Goal: Task Accomplishment & Management: Use online tool/utility

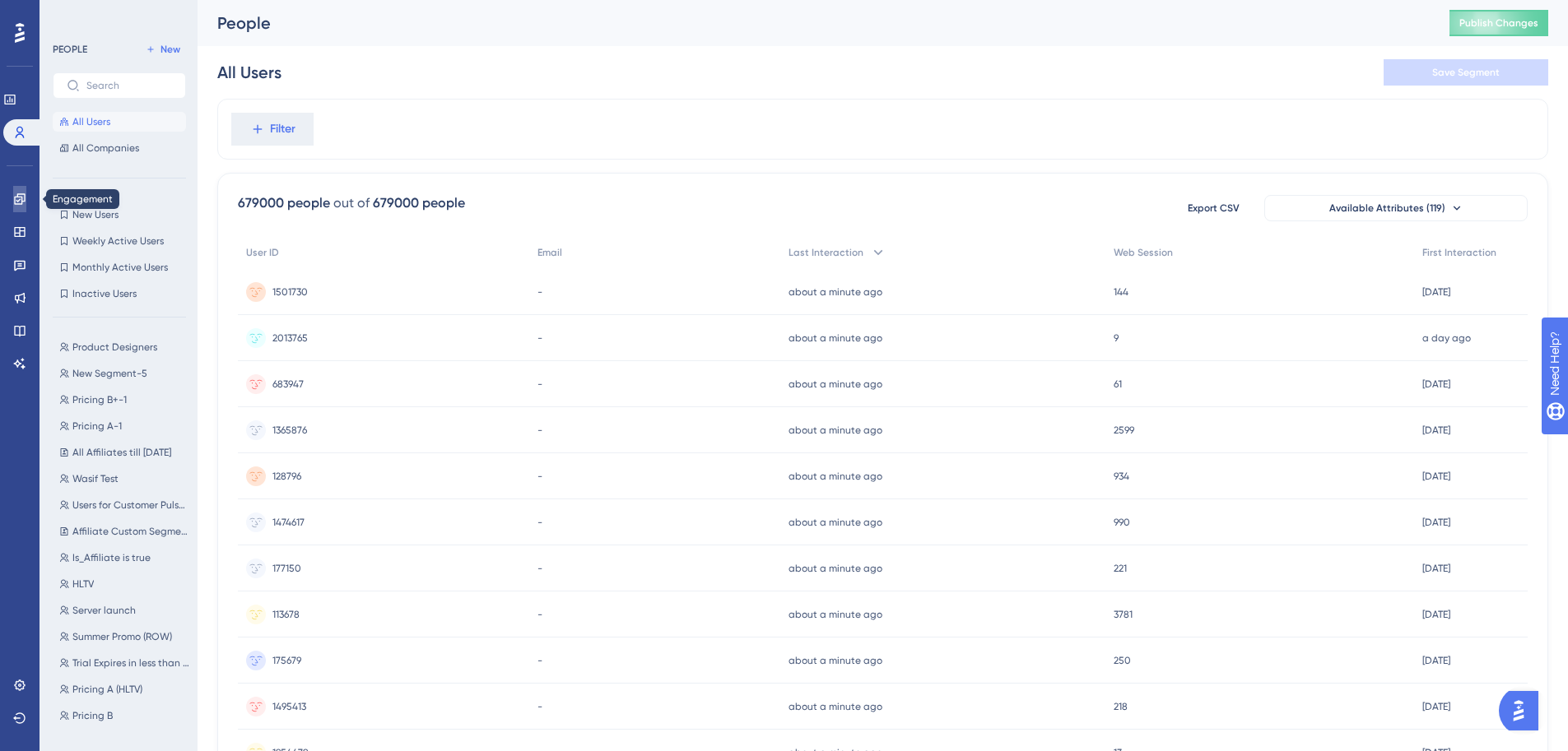
click at [22, 195] on icon at bounding box center [19, 199] width 13 height 13
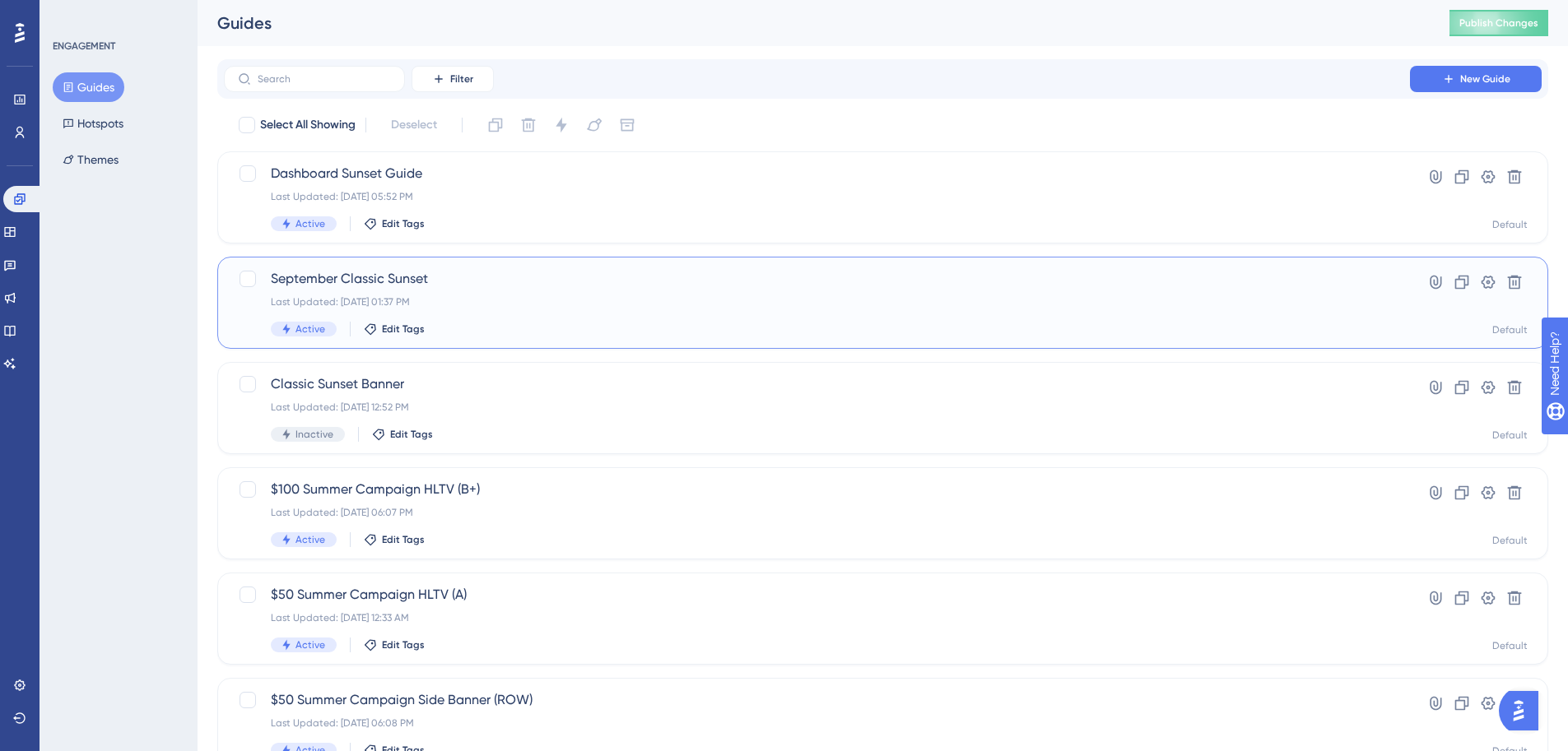
click at [469, 277] on span "September Classic Sunset" at bounding box center [817, 279] width 1092 height 20
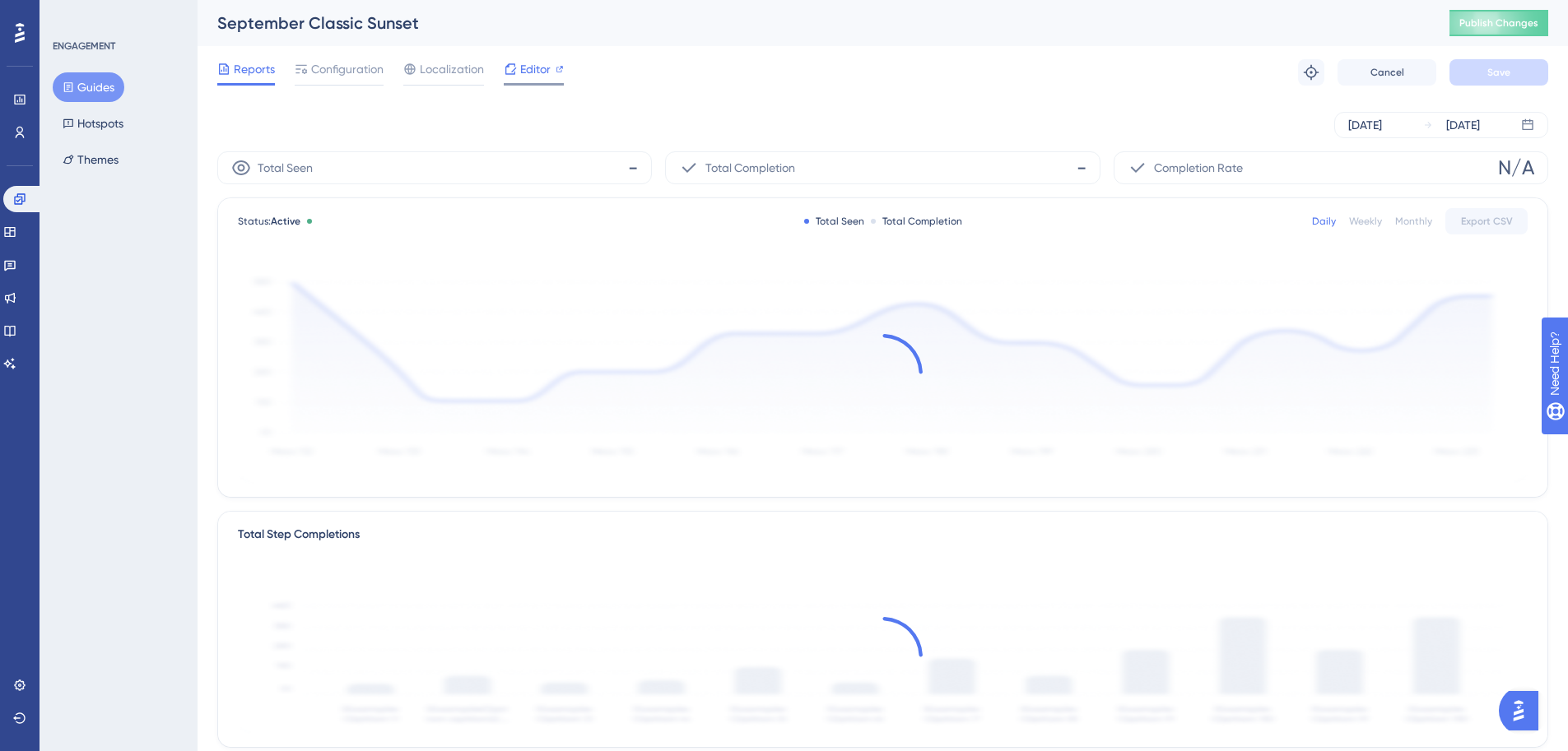
click at [539, 75] on span "Editor" at bounding box center [536, 69] width 31 height 20
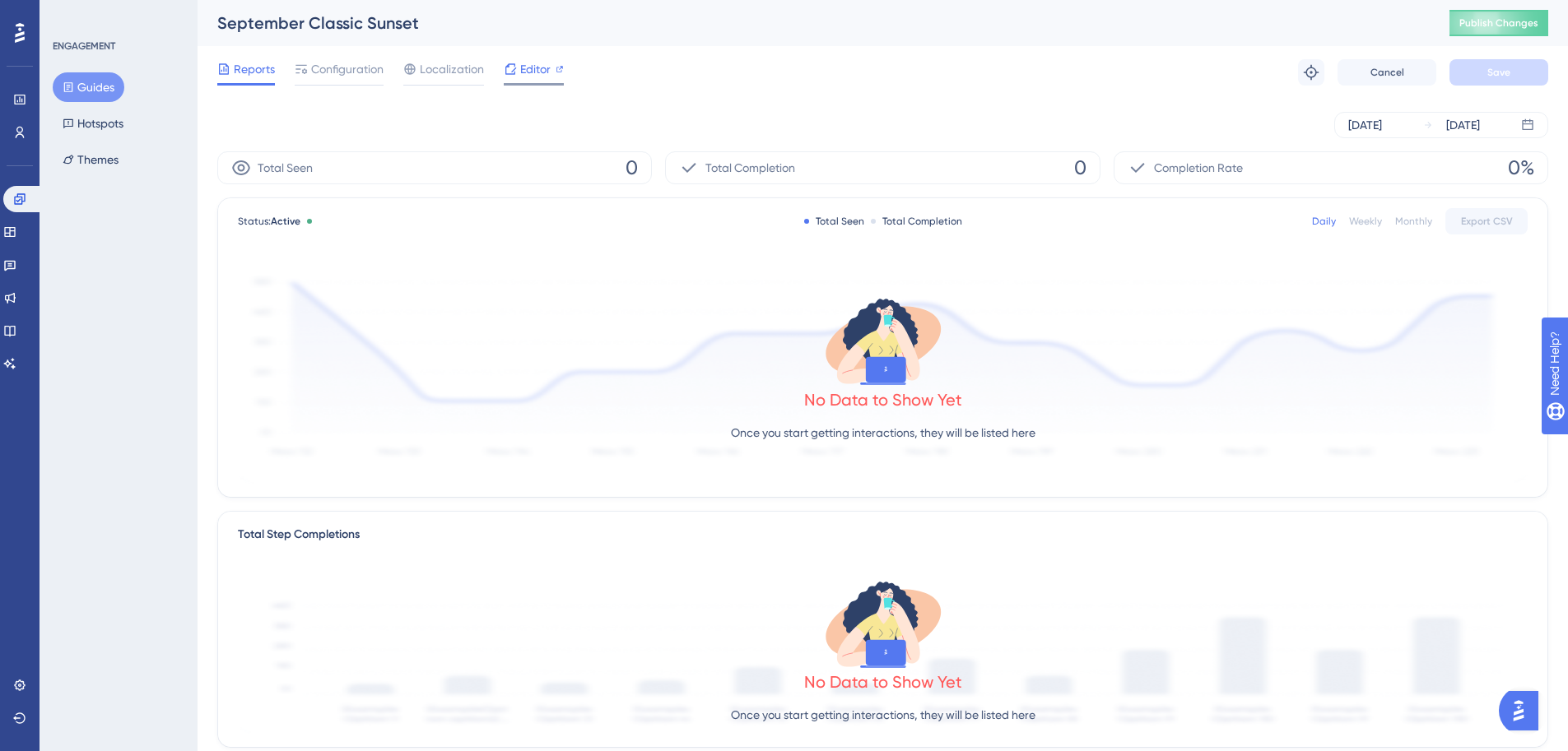
click at [535, 77] on span "Editor" at bounding box center [536, 69] width 31 height 20
drag, startPoint x: 521, startPoint y: 71, endPoint x: 463, endPoint y: 81, distance: 58.9
click at [464, 81] on div "Reports Configuration Localization Editor" at bounding box center [390, 72] width 346 height 26
click at [354, 81] on div "Configuration" at bounding box center [339, 72] width 89 height 26
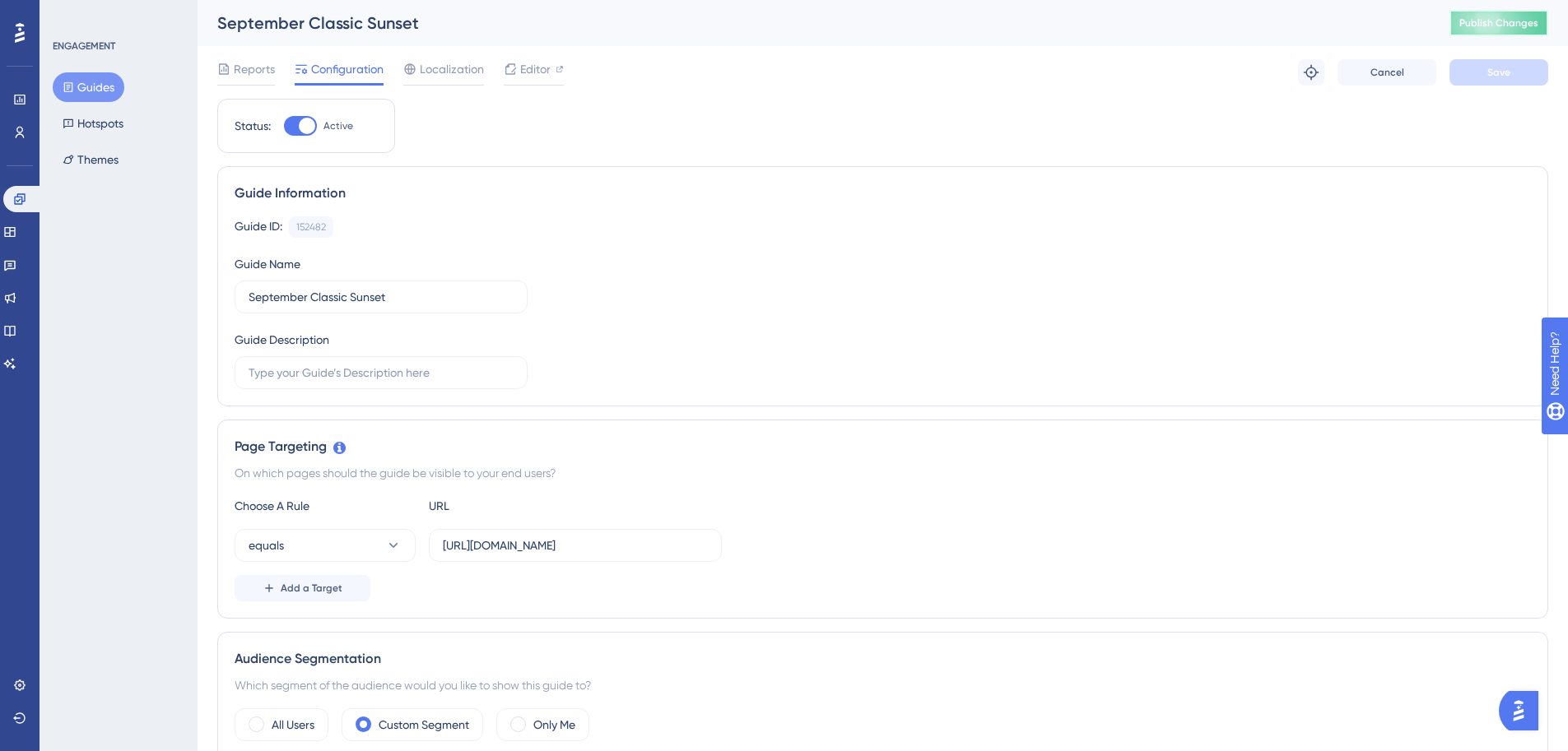
click at [1509, 31] on button "Publish Changes" at bounding box center [1498, 23] width 99 height 26
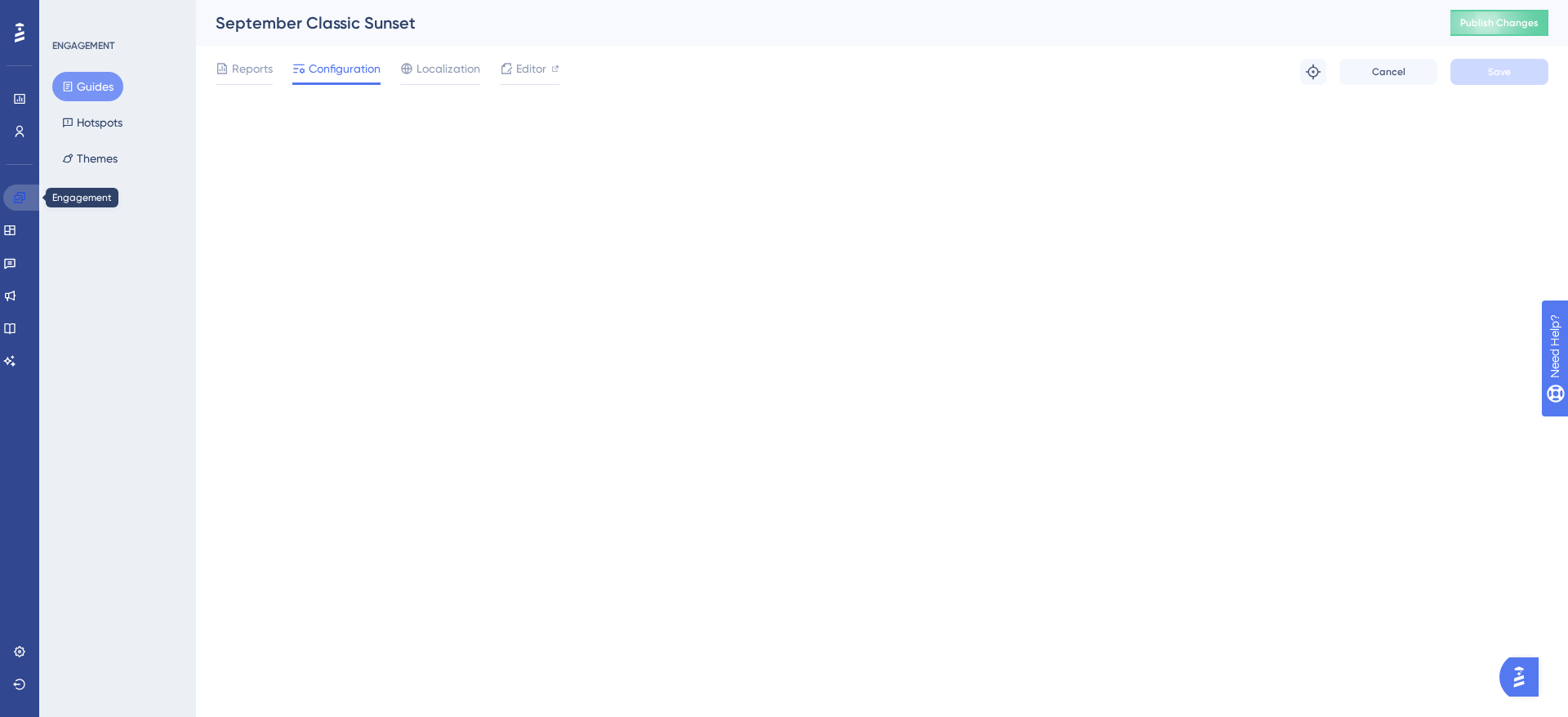
click at [28, 197] on link at bounding box center [23, 198] width 39 height 26
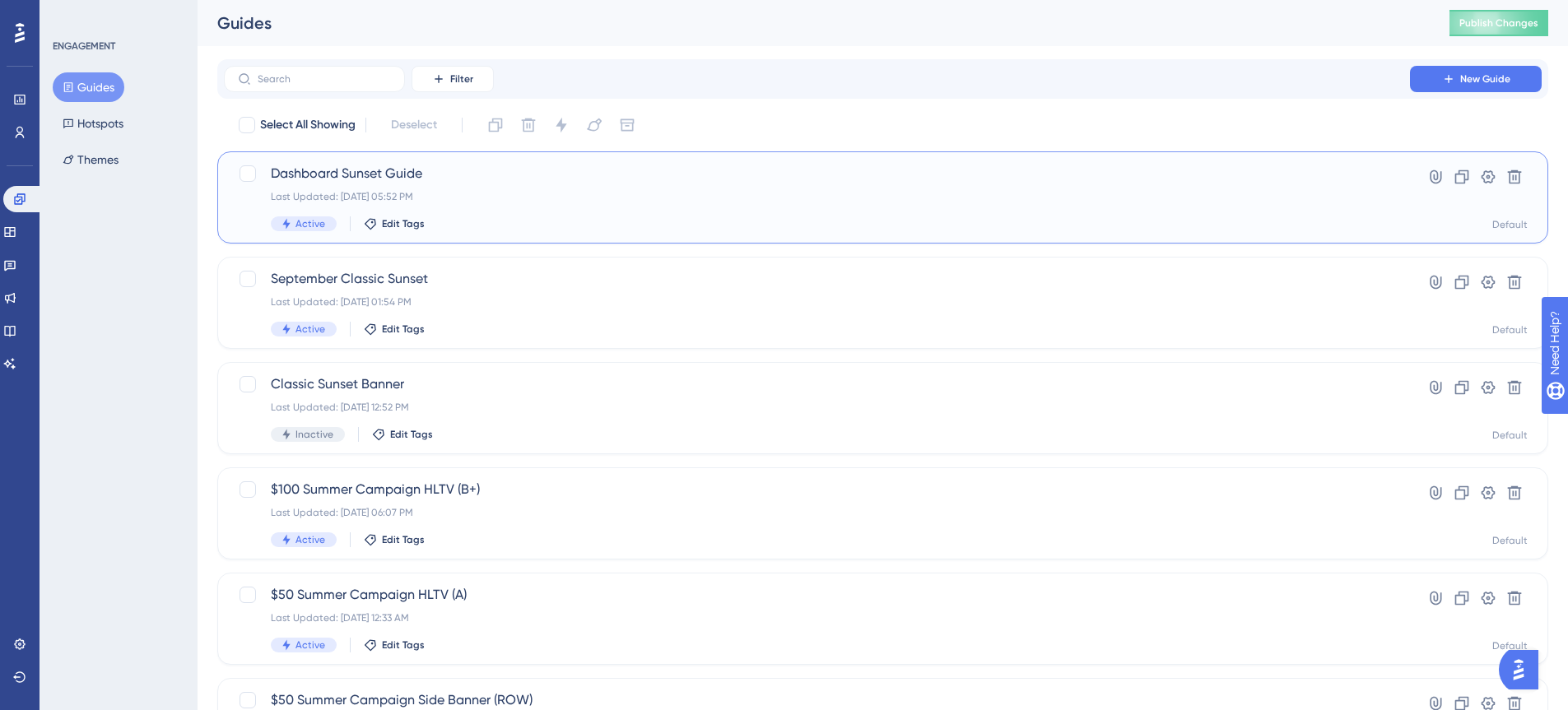
click at [528, 197] on div "Last Updated: Sep 23 2025, 05:52 PM" at bounding box center [817, 196] width 1092 height 13
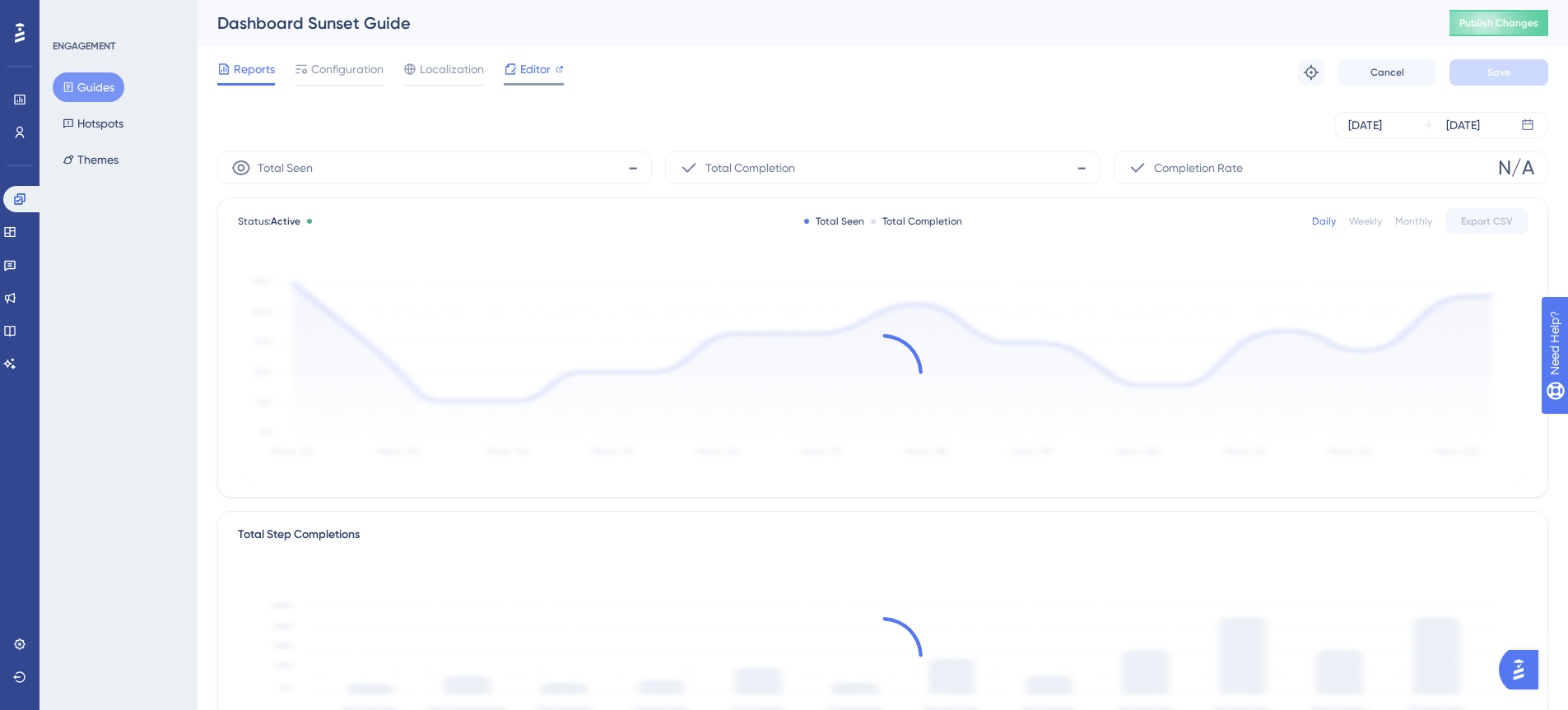
click at [540, 67] on span "Editor" at bounding box center [536, 69] width 31 height 20
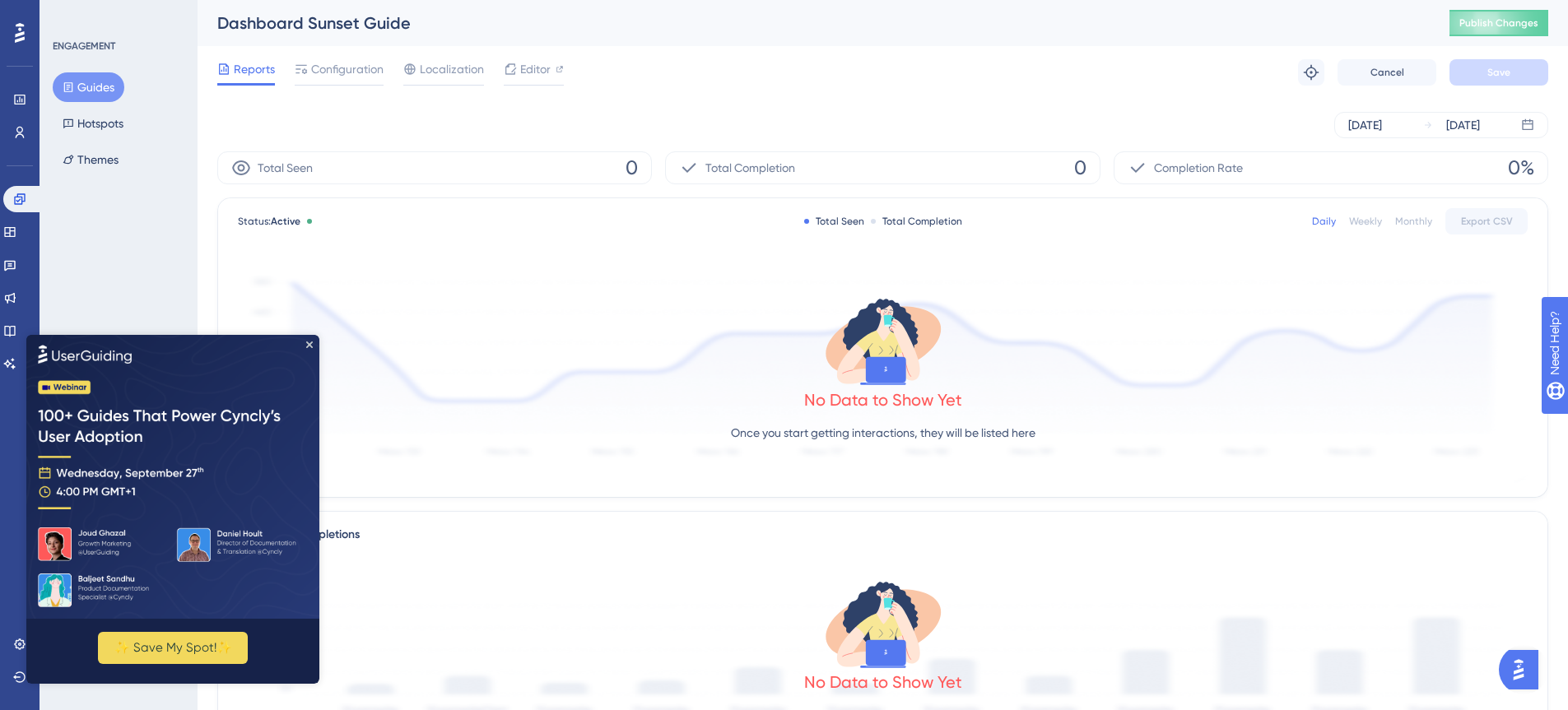
click at [337, 85] on div "Reports Configuration Localization Editor Troubleshoot Cancel Save" at bounding box center [882, 73] width 1331 height 53
click at [375, 75] on span "Configuration" at bounding box center [347, 69] width 73 height 20
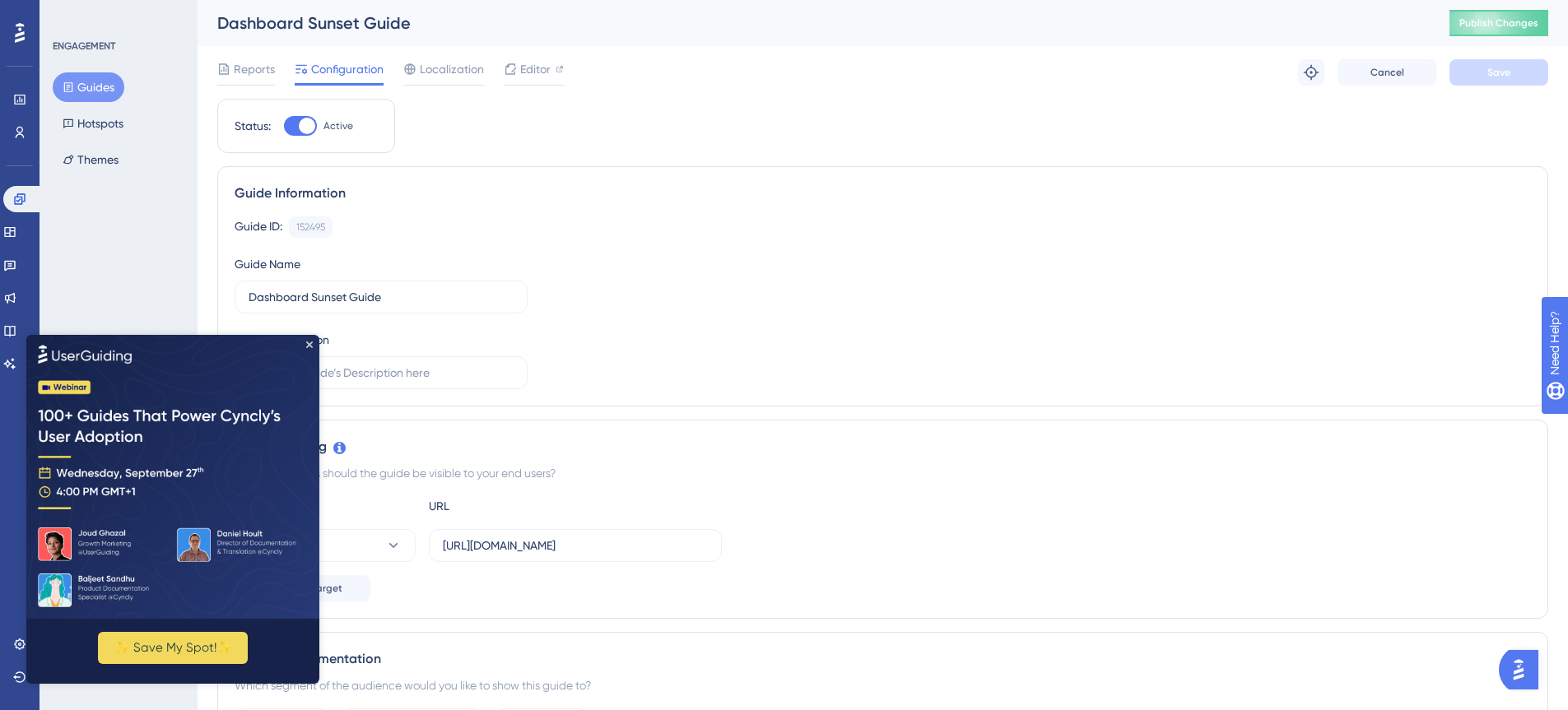
click at [313, 341] on img at bounding box center [173, 476] width 293 height 284
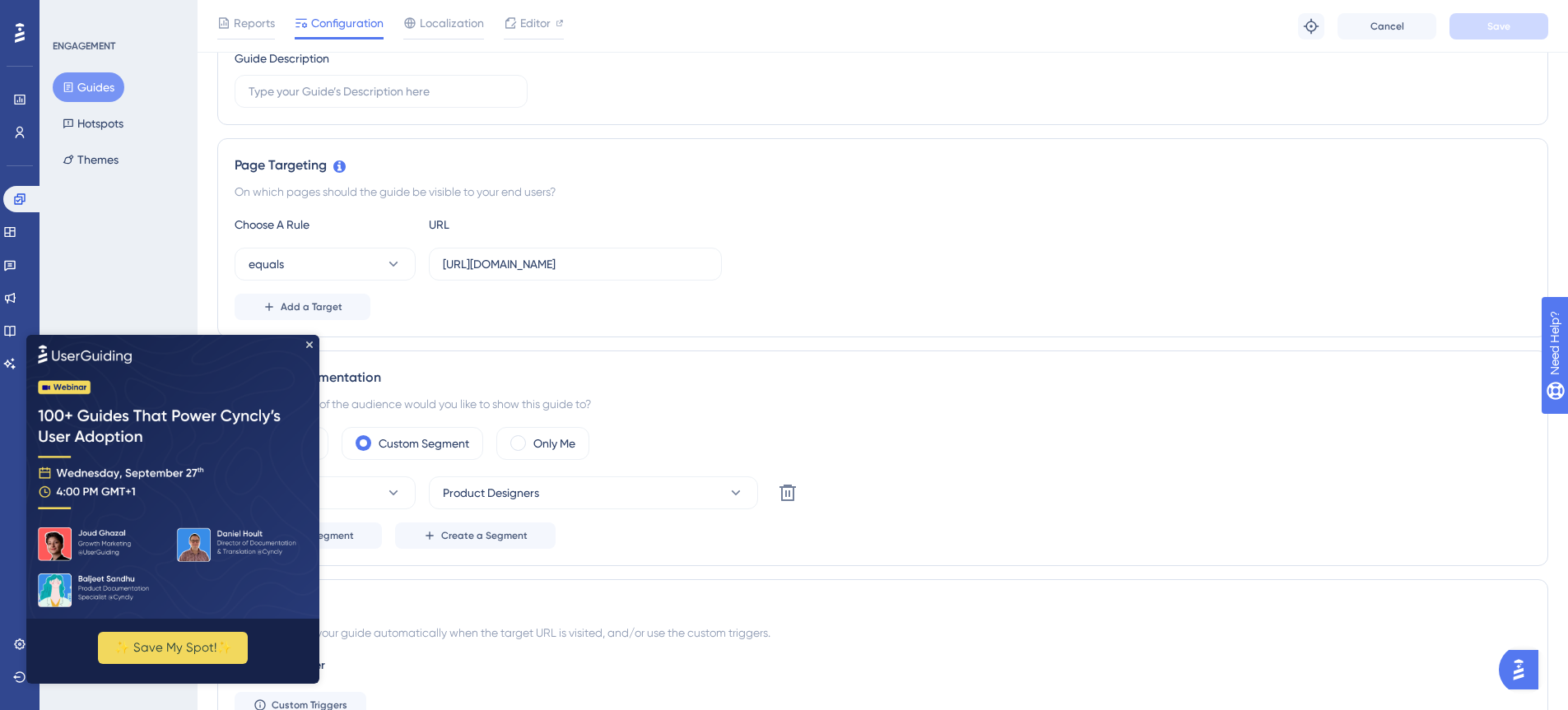
click at [313, 345] on img at bounding box center [173, 476] width 293 height 284
click at [310, 342] on icon "Close Preview" at bounding box center [309, 343] width 6 height 6
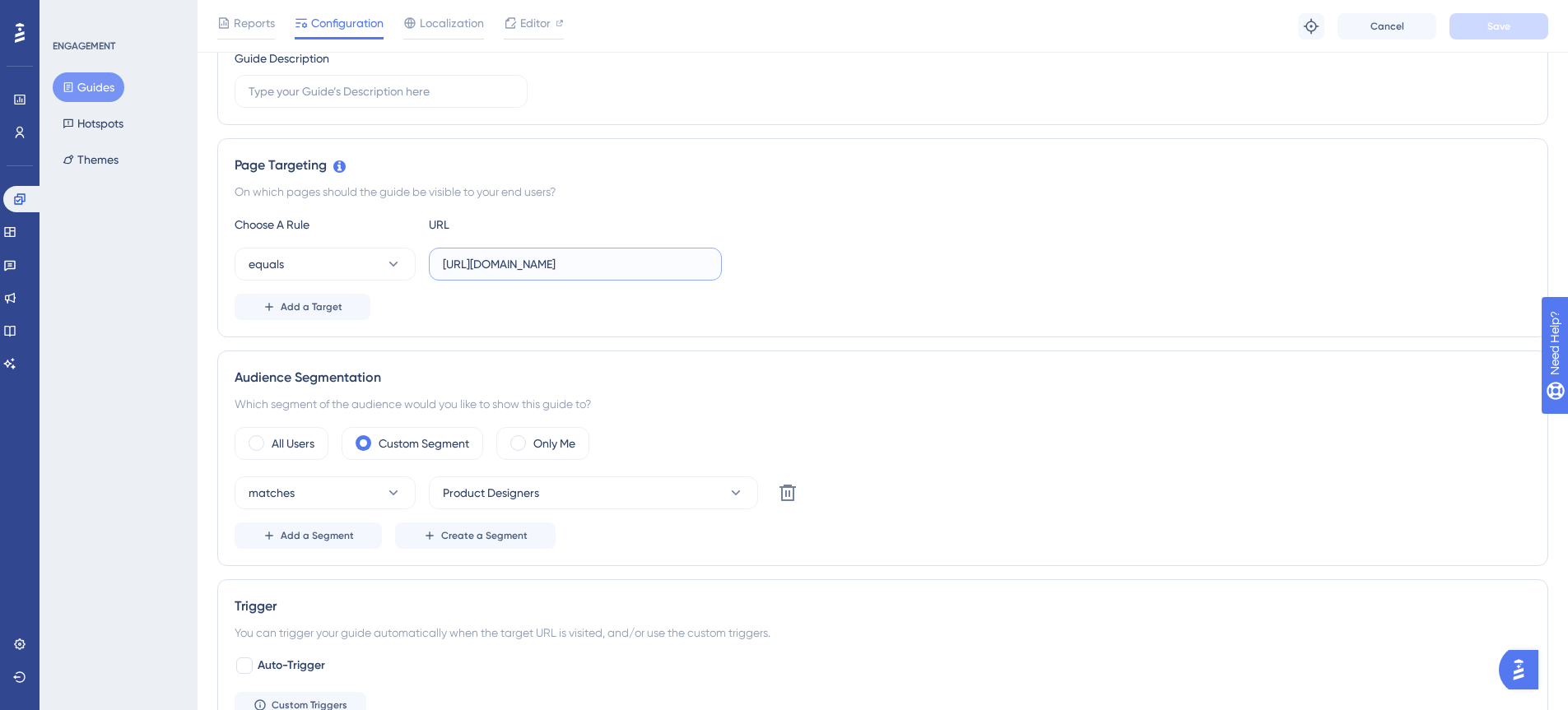
click at [499, 255] on input "https://scui-dev-ux.cloudways.services/" at bounding box center [575, 264] width 265 height 18
paste input "unified.cloudways.com"
type input "https://unified.cloudways.com/"
click at [882, 358] on div "Audience Segmentation Which segment of the audience would you like to show this…" at bounding box center [882, 458] width 1331 height 215
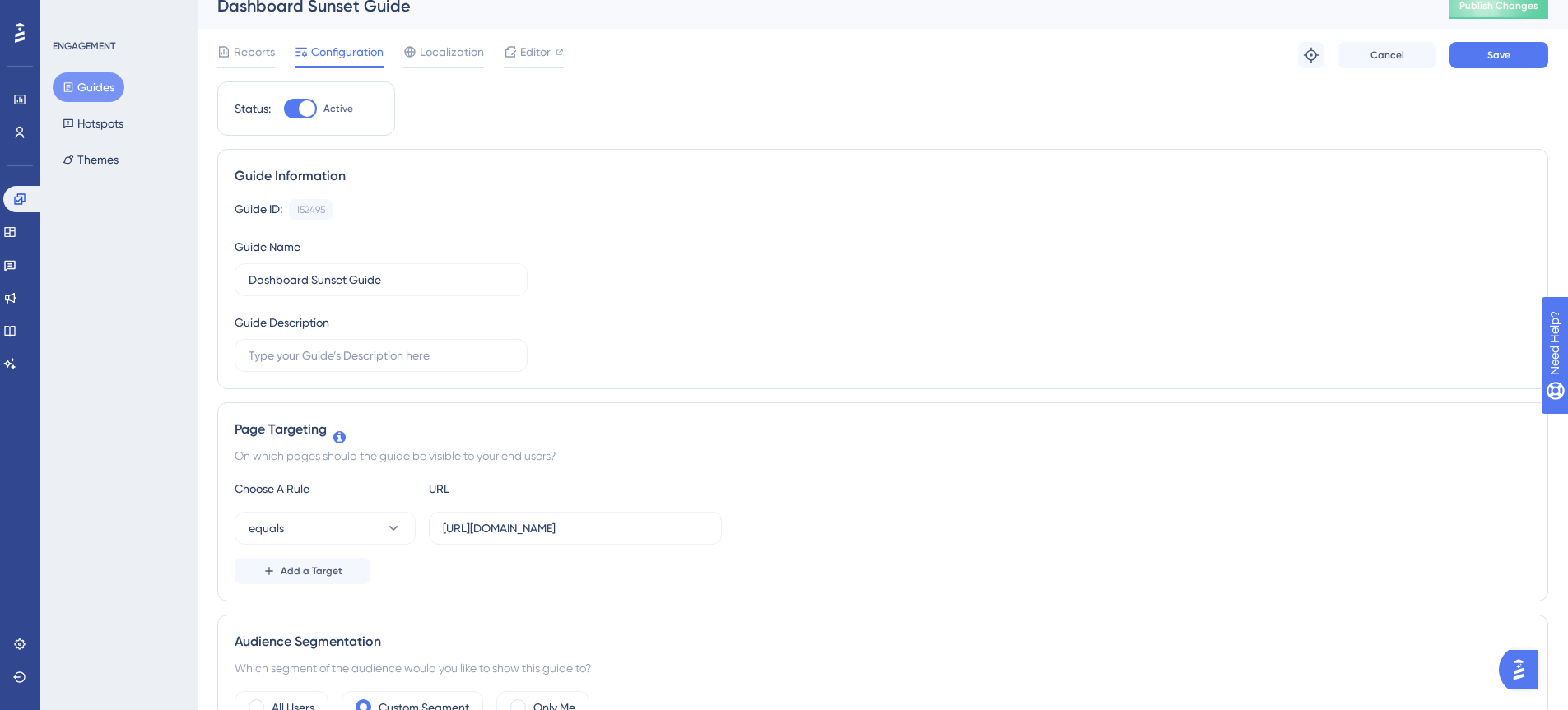
scroll to position [3, 0]
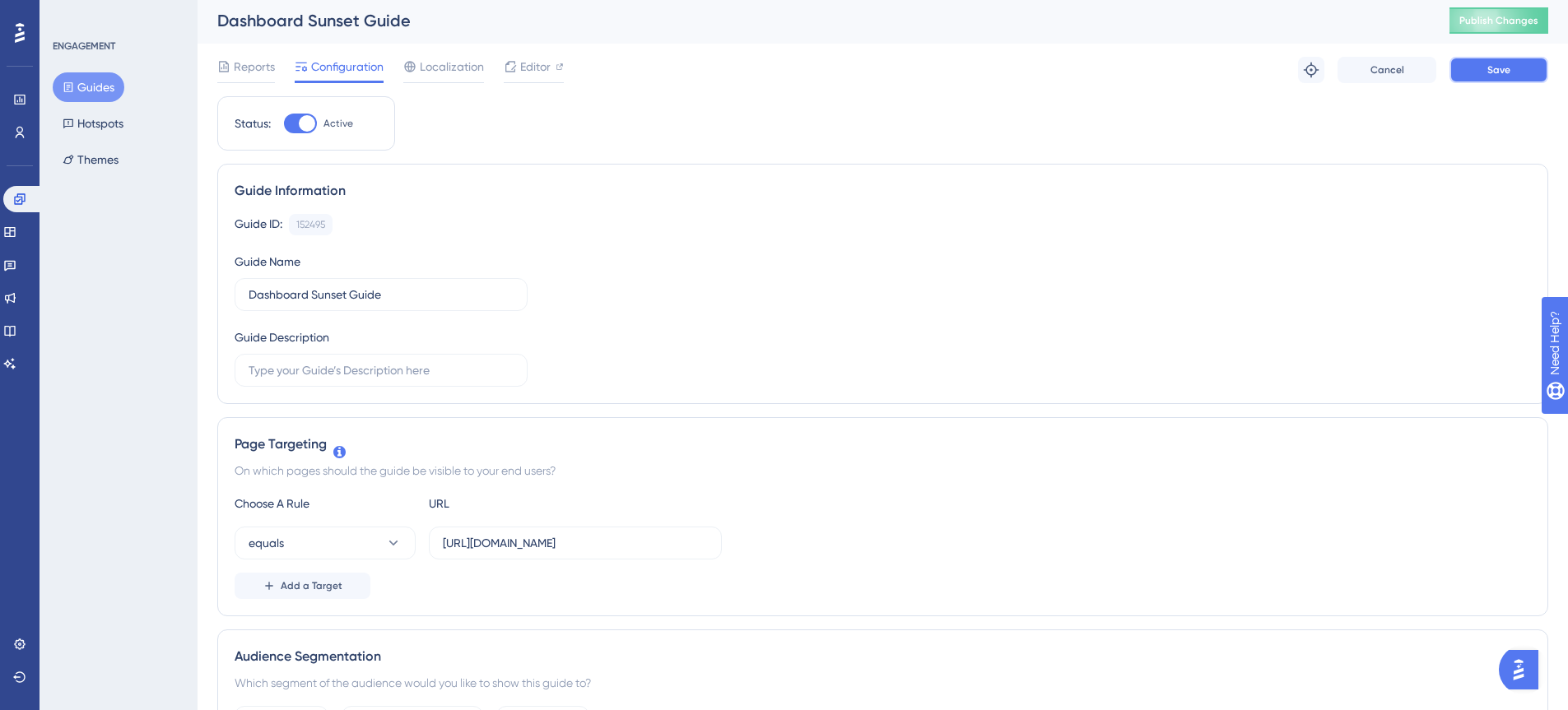
click at [1476, 74] on button "Save" at bounding box center [1498, 70] width 99 height 26
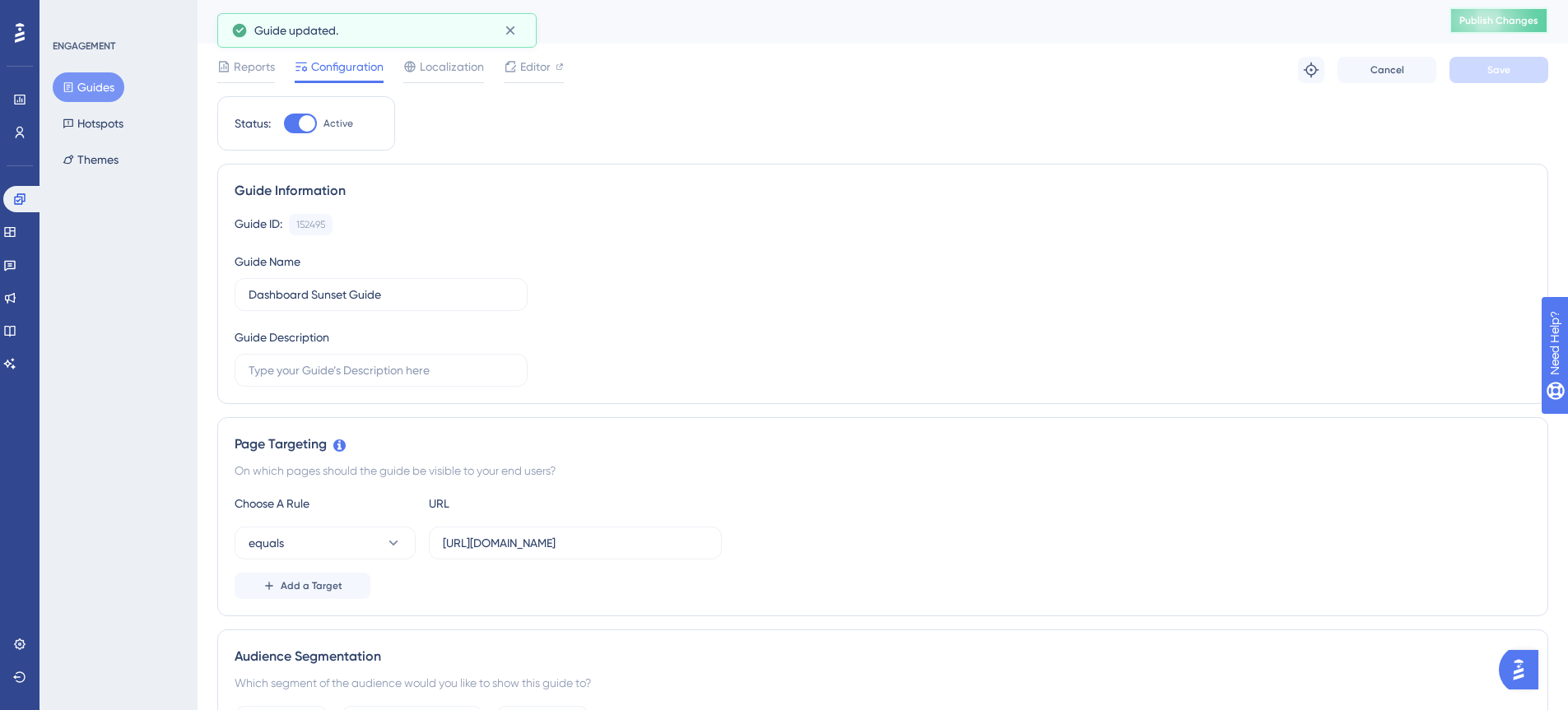
click at [1493, 21] on span "Publish Changes" at bounding box center [1498, 20] width 79 height 13
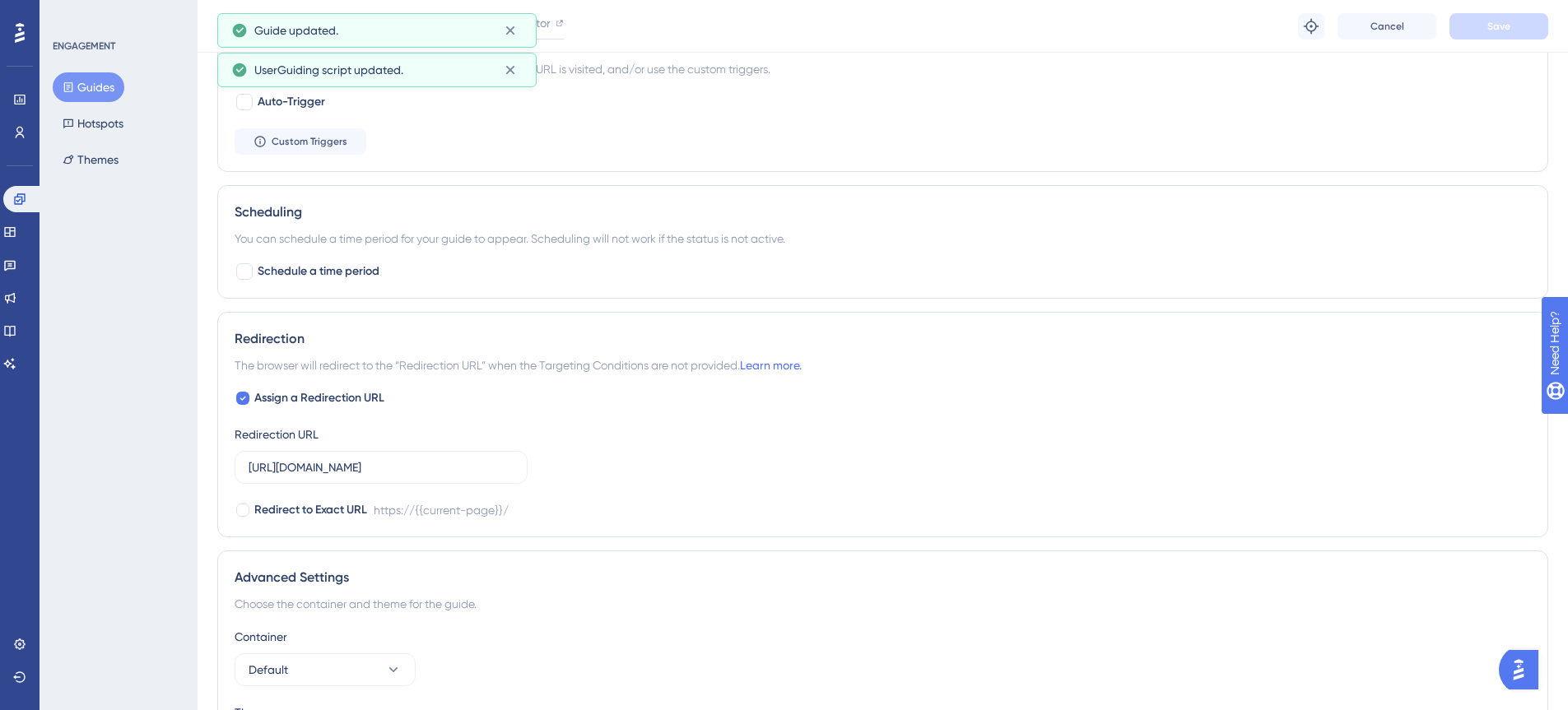
scroll to position [986, 0]
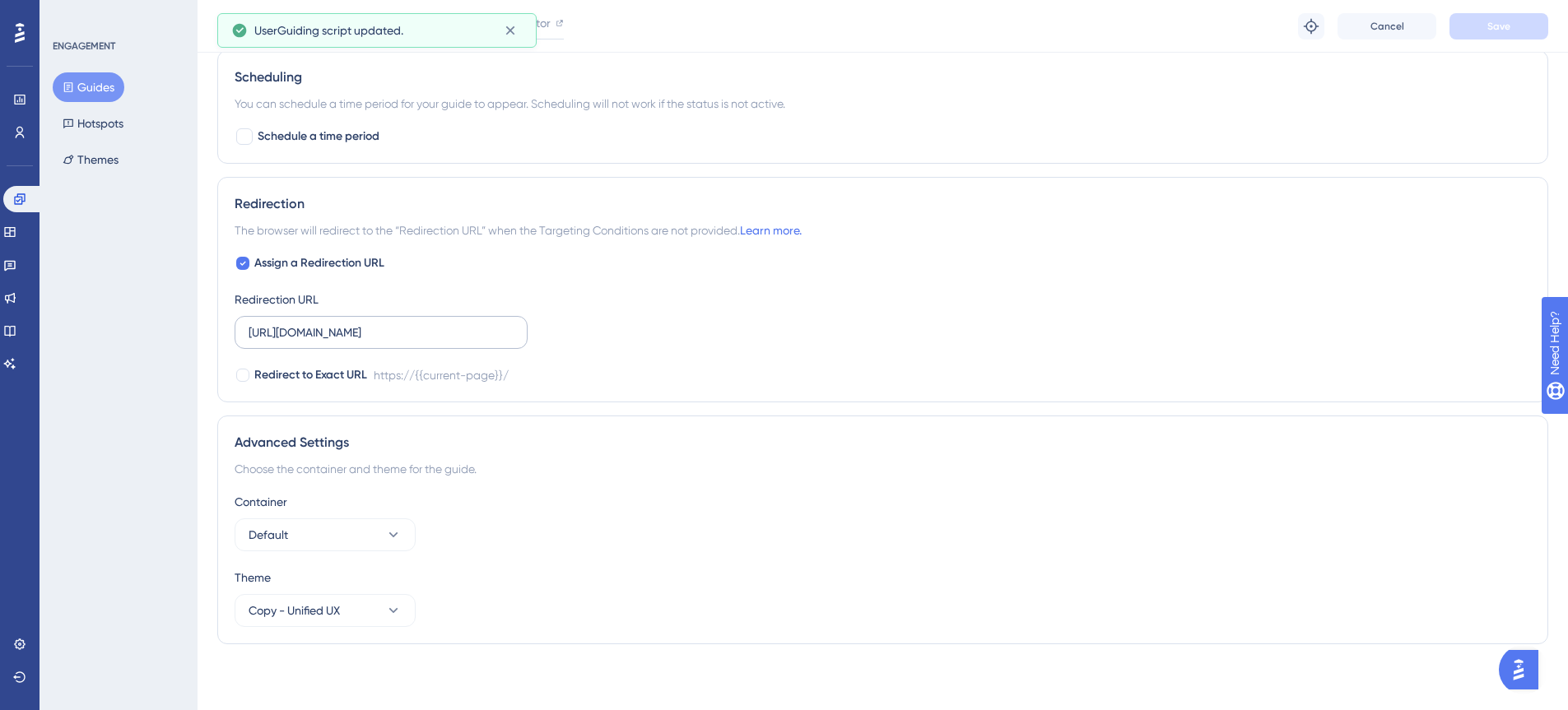
click at [453, 320] on label "https://scui-dev-ux.cloudways.services/" at bounding box center [381, 332] width 293 height 33
click at [453, 323] on input "https://scui-dev-ux.cloudways.services/" at bounding box center [382, 332] width 265 height 18
paste input "unified.cloudways.com"
type input "https://unified.cloudways.com/"
click at [1477, 35] on button "Save" at bounding box center [1498, 25] width 99 height 26
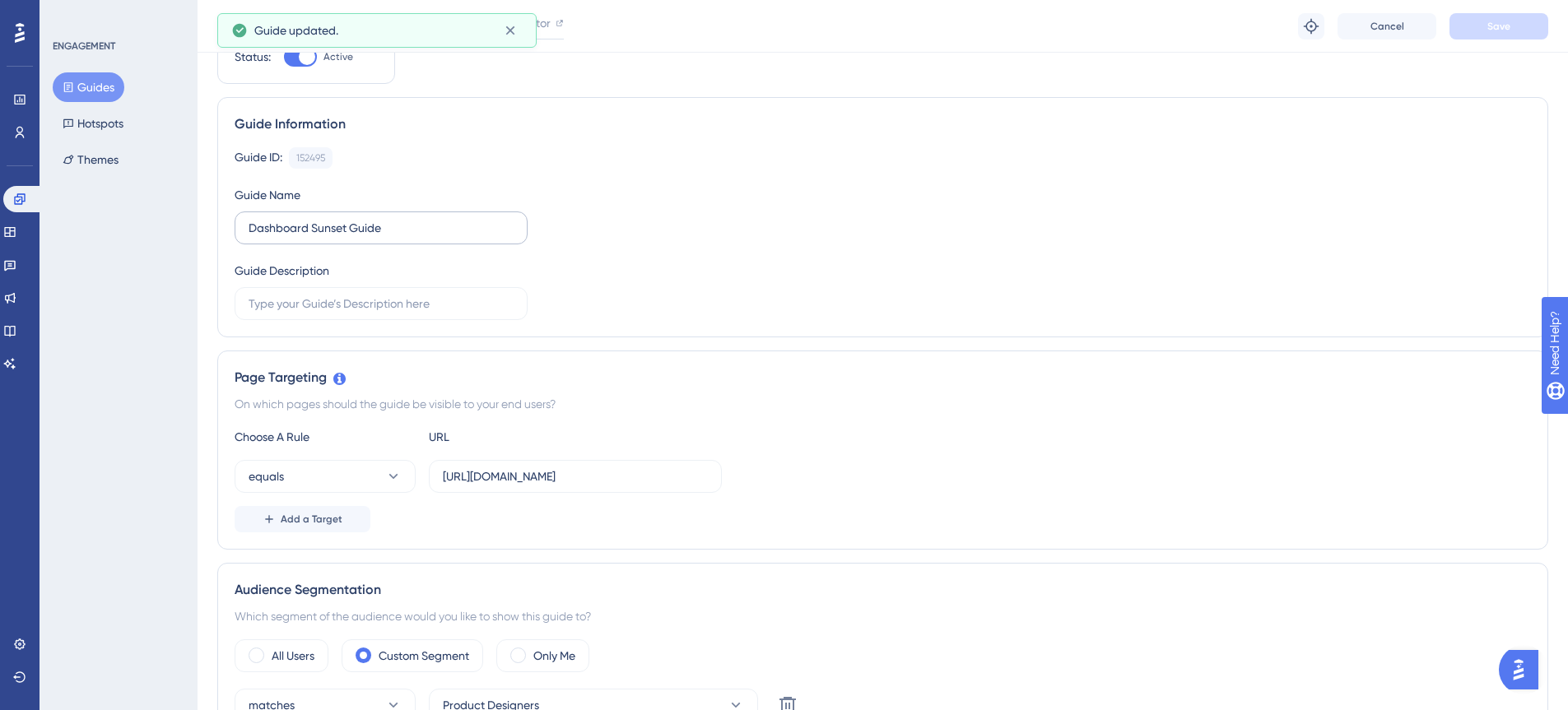
scroll to position [0, 0]
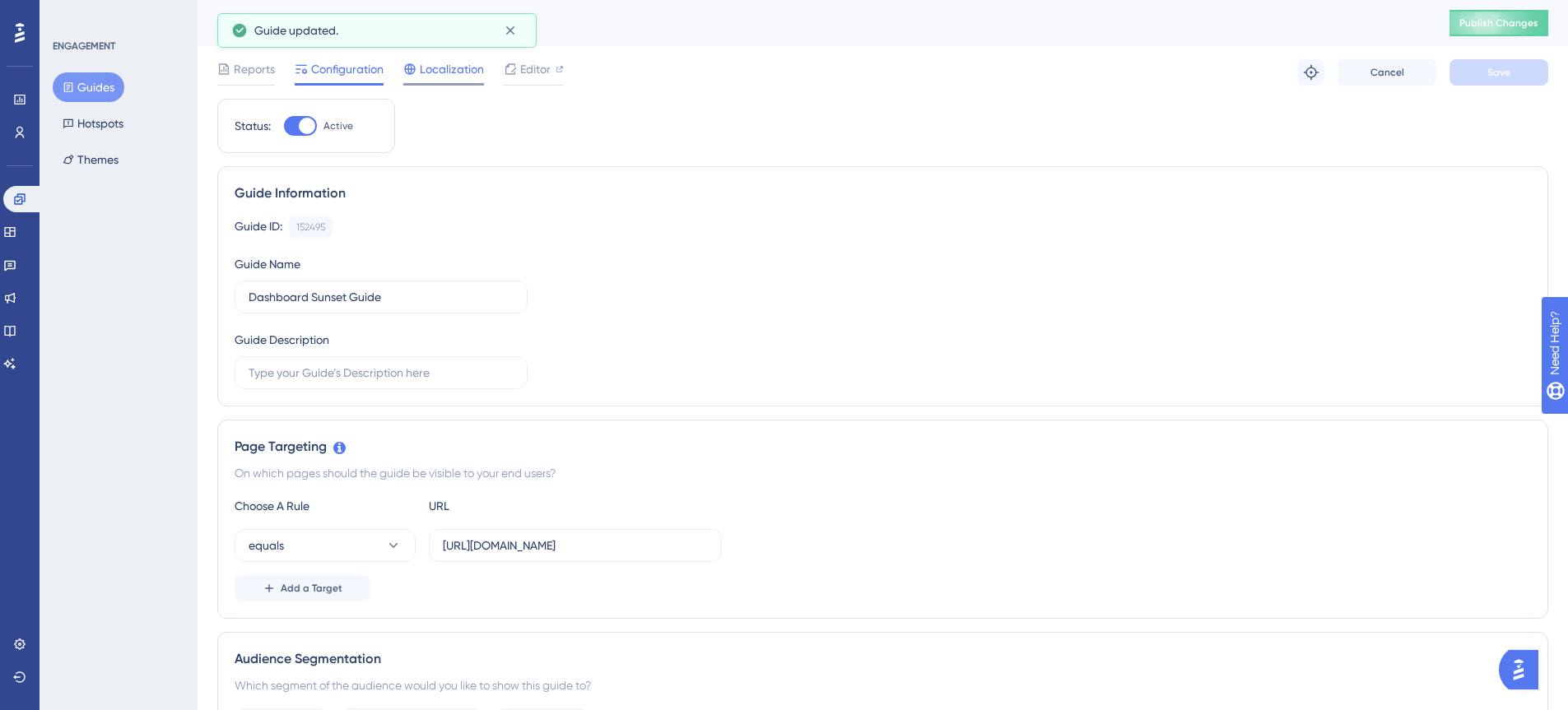
click at [463, 77] on span "Localization" at bounding box center [452, 69] width 65 height 20
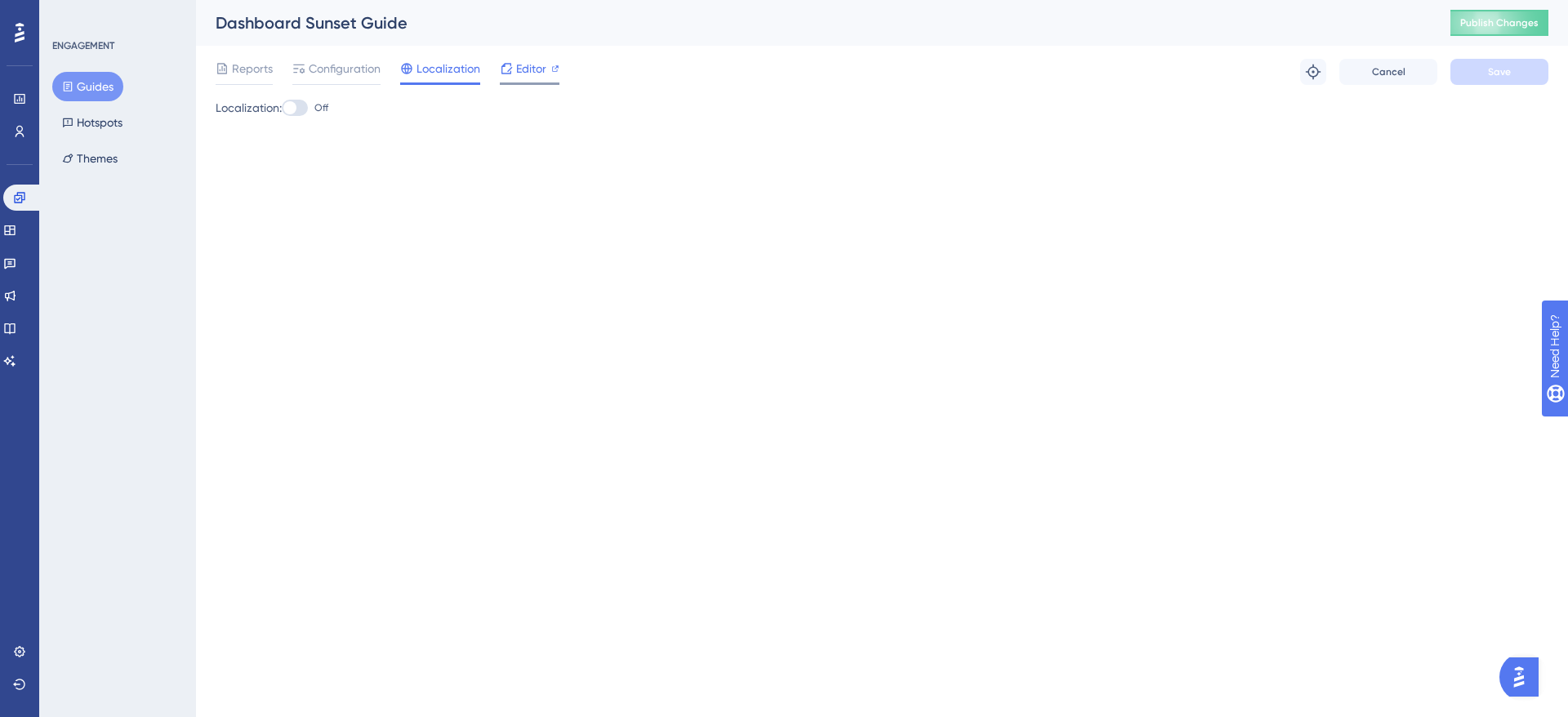
click at [543, 75] on span "Editor" at bounding box center [532, 69] width 31 height 20
click at [1475, 22] on span "Publish Changes" at bounding box center [1499, 23] width 78 height 13
click at [77, 87] on button "Guides" at bounding box center [87, 87] width 71 height 30
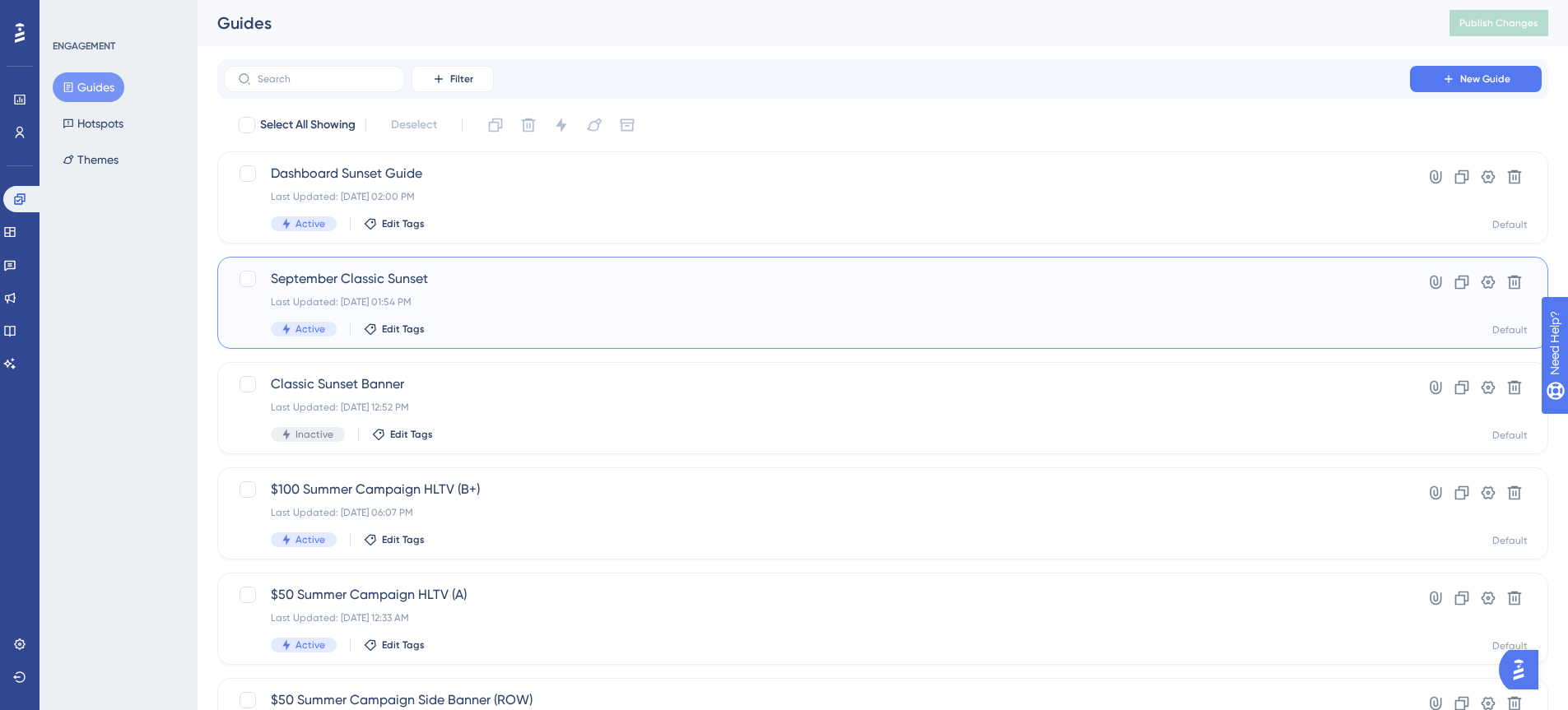
click at [410, 257] on div "September Classic Sunset Last Updated: Sep 24 2025, 01:54 PM Active Edit Tags H…" at bounding box center [882, 302] width 1331 height 92
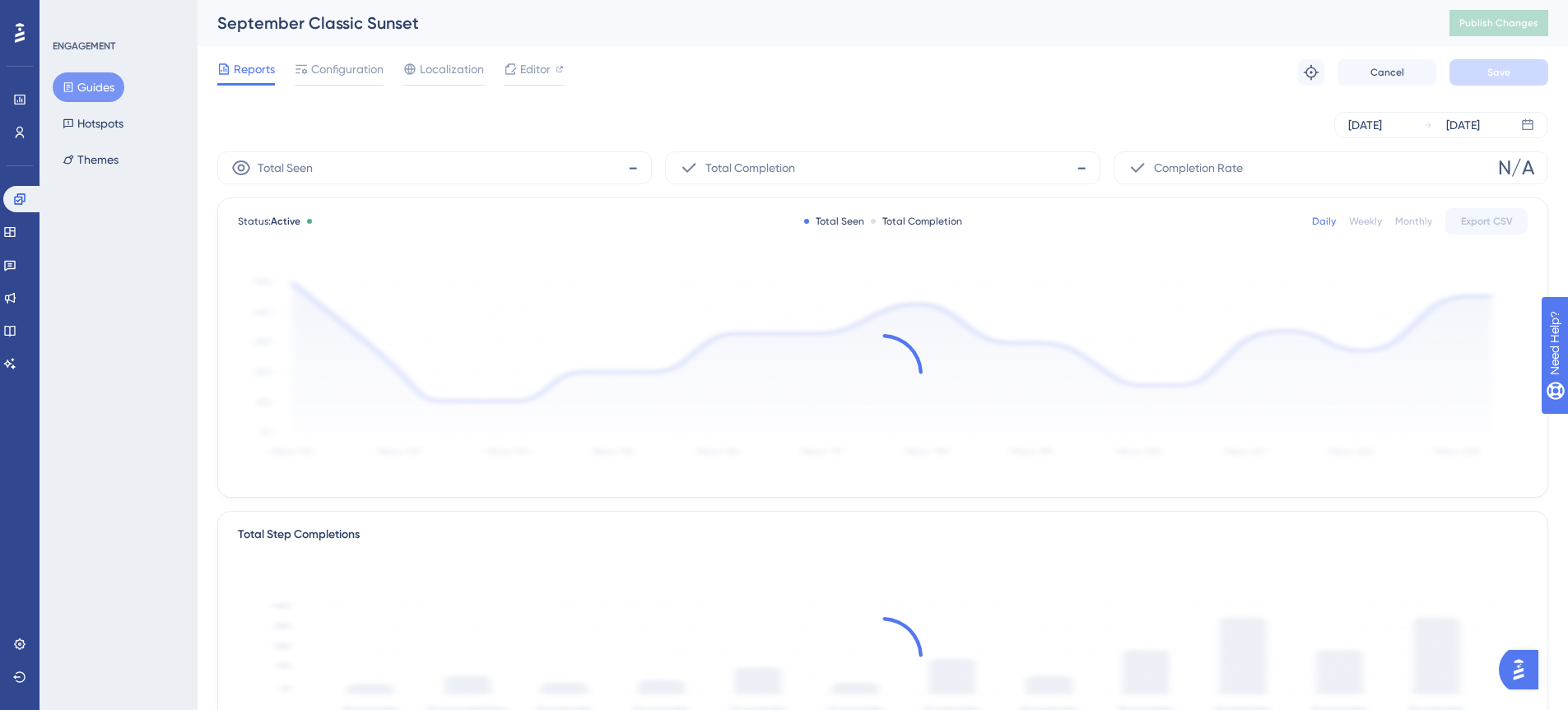
click at [494, 82] on div "Reports Configuration Localization Editor" at bounding box center [390, 72] width 346 height 26
click at [521, 71] on span "Editor" at bounding box center [536, 69] width 31 height 20
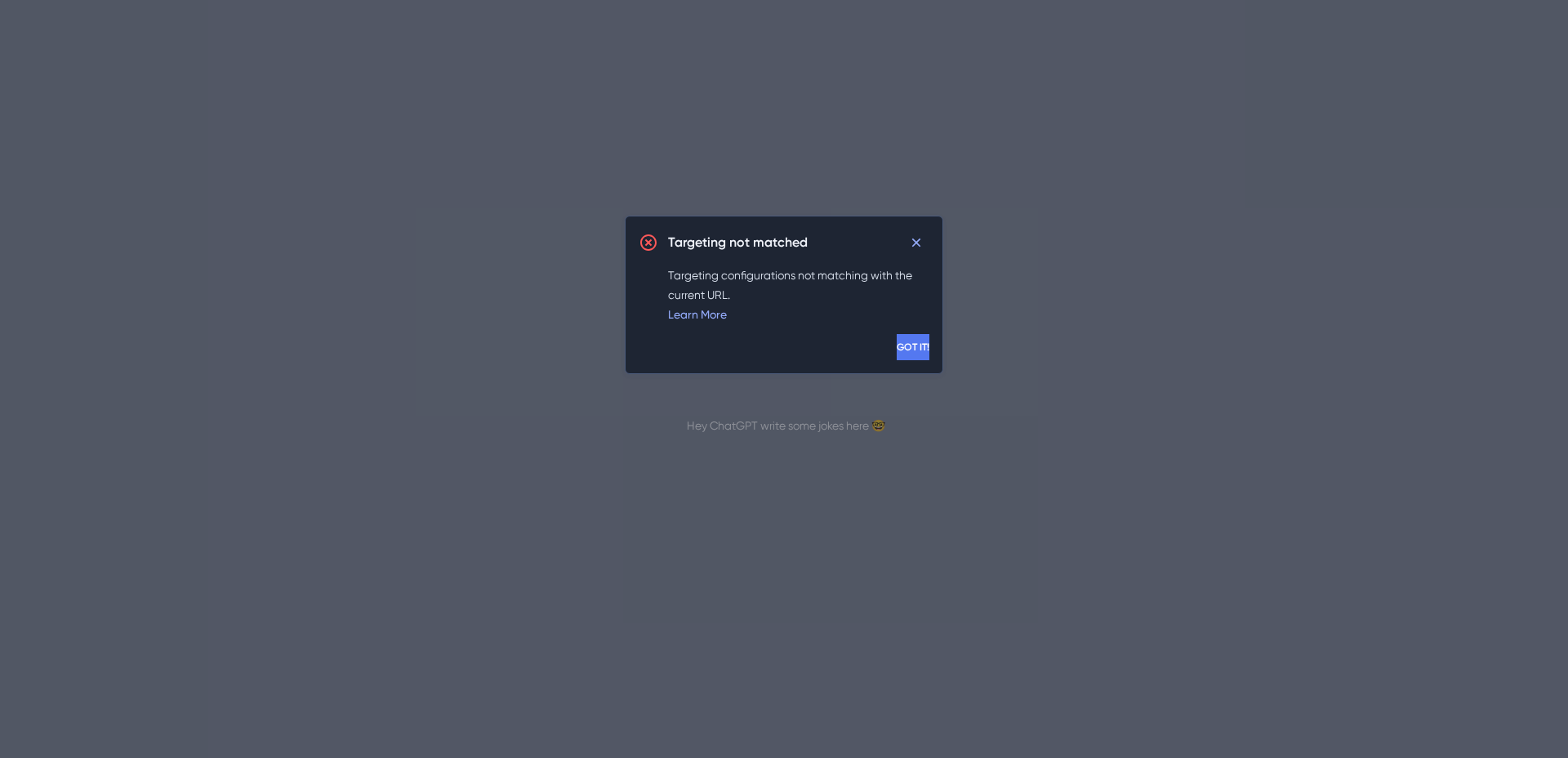
click at [897, 342] on span "GOT IT!" at bounding box center [913, 347] width 32 height 13
